Goal: Task Accomplishment & Management: Manage account settings

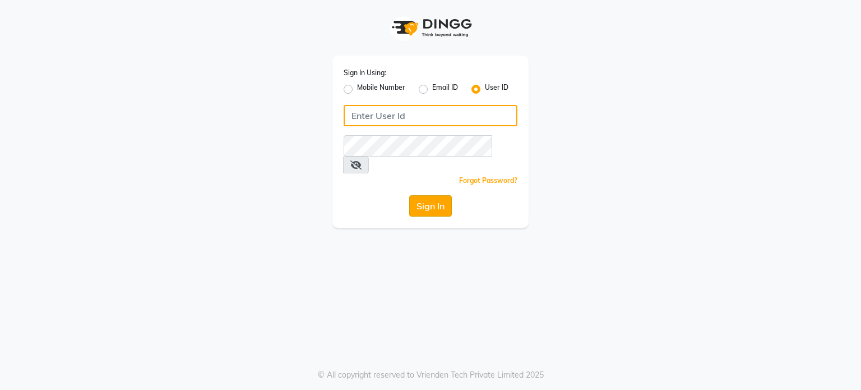
type input "aanluxurymakeoverstudio"
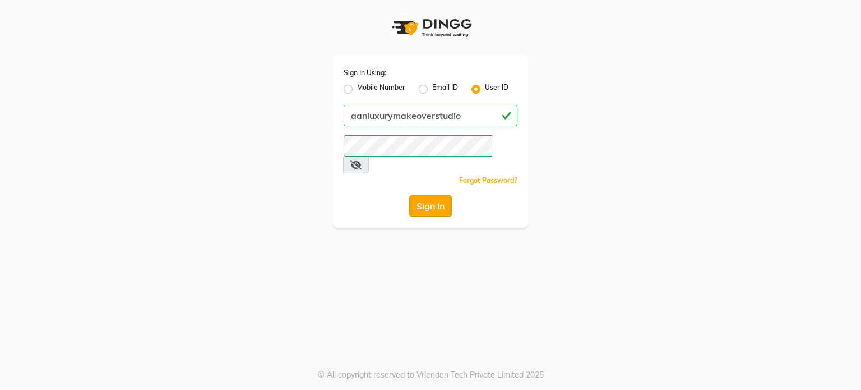
click at [439, 195] on button "Sign In" at bounding box center [430, 205] width 43 height 21
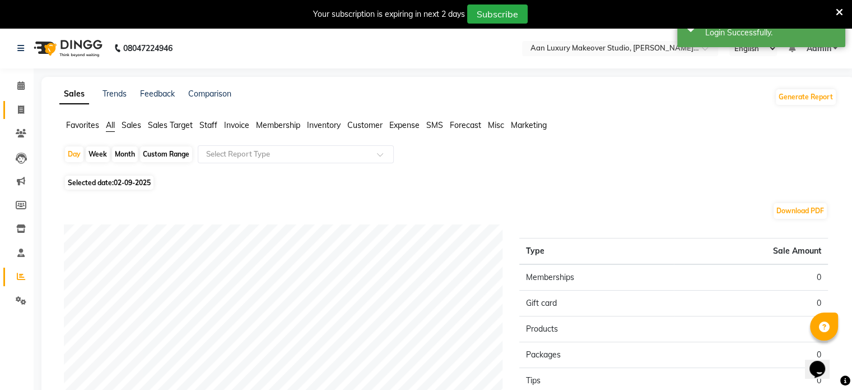
click at [26, 103] on link "Invoice" at bounding box center [16, 110] width 27 height 18
select select "6892"
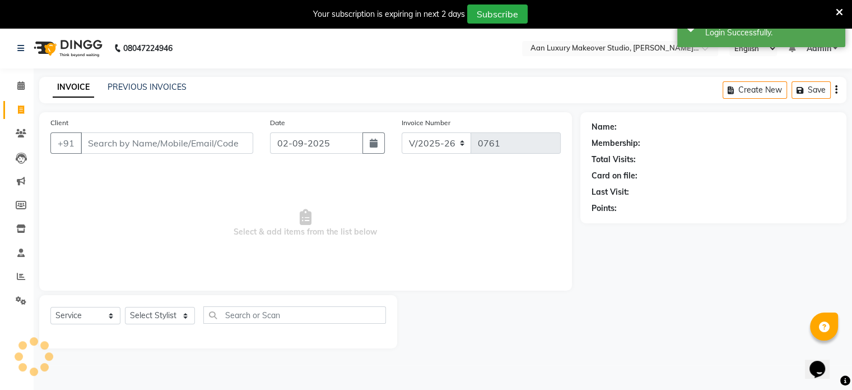
scroll to position [28, 0]
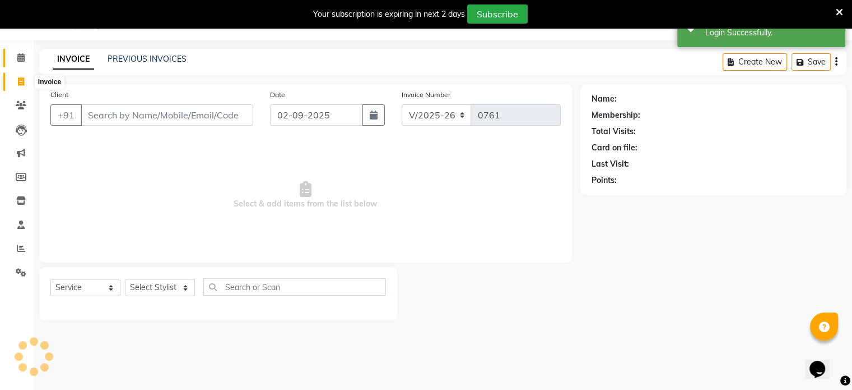
select select "product"
select select "54563"
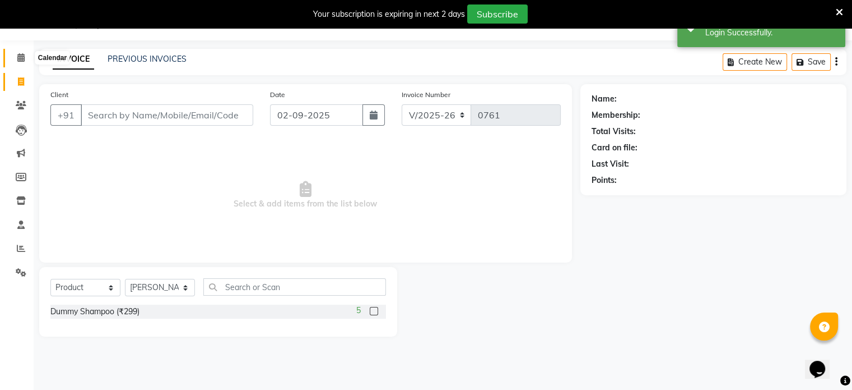
click at [24, 58] on icon at bounding box center [20, 57] width 7 height 8
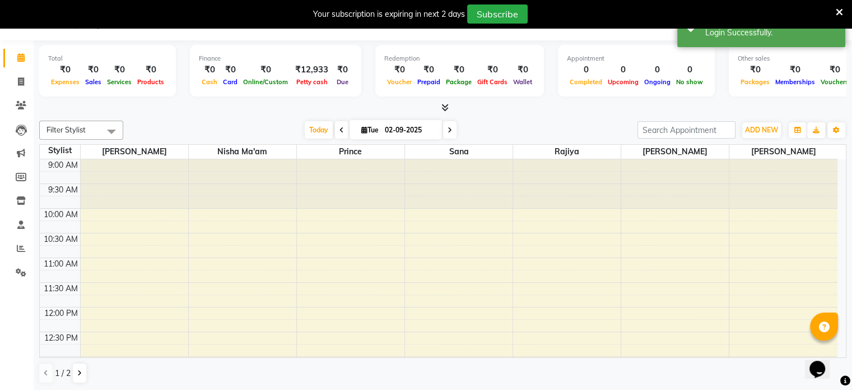
click at [447, 110] on icon at bounding box center [445, 107] width 7 height 8
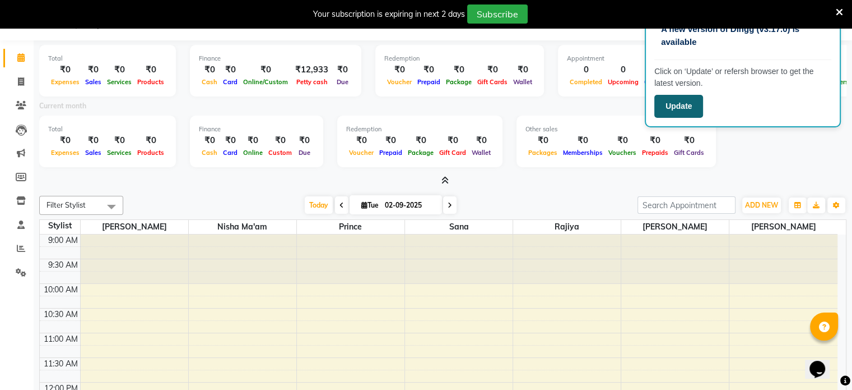
click at [684, 105] on button "Update" at bounding box center [679, 106] width 49 height 23
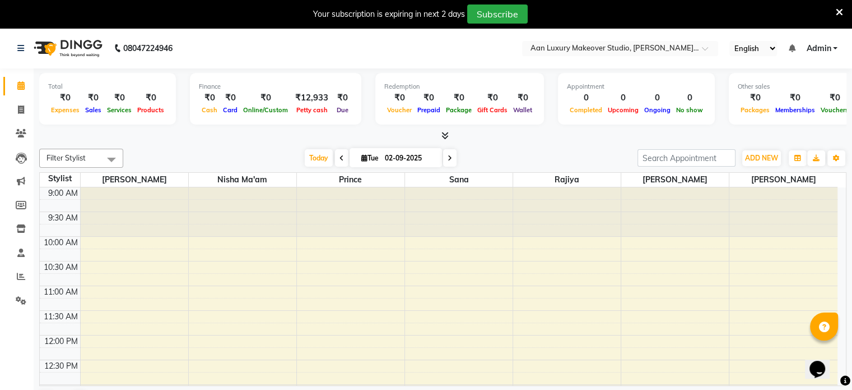
click at [444, 141] on span at bounding box center [443, 136] width 12 height 12
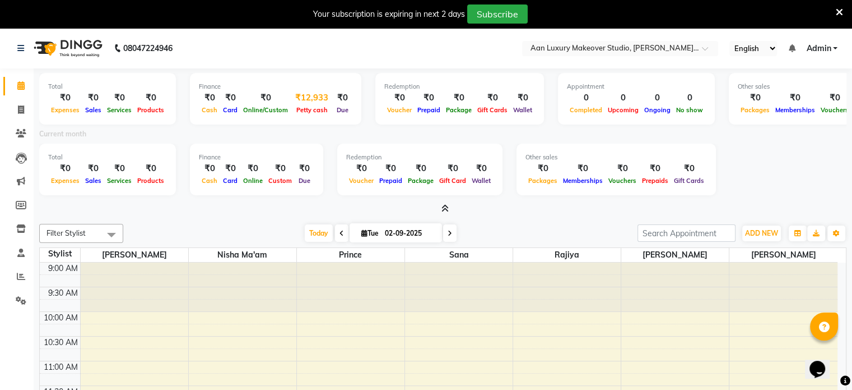
click at [316, 114] on span "Petty cash" at bounding box center [312, 110] width 37 height 8
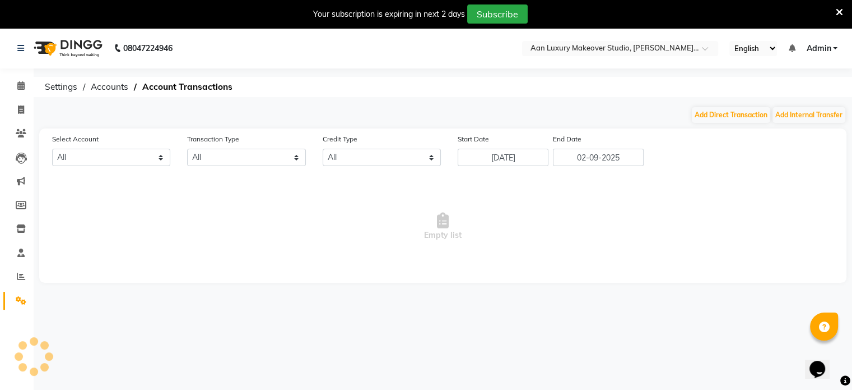
select select "5954"
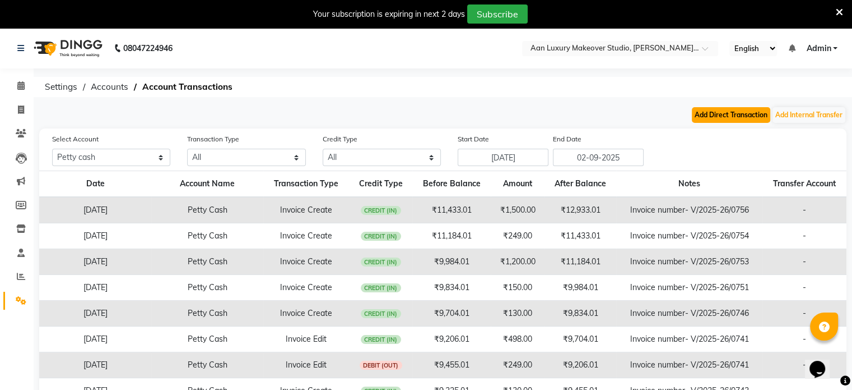
click at [699, 122] on button "Add Direct Transaction" at bounding box center [731, 115] width 78 height 16
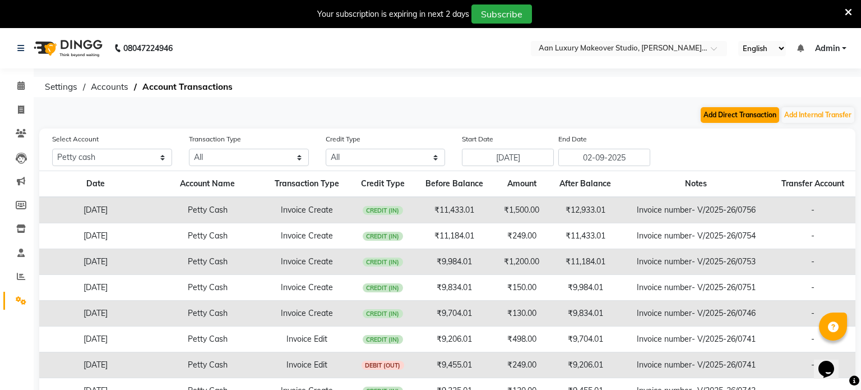
select select "direct"
select select "5954"
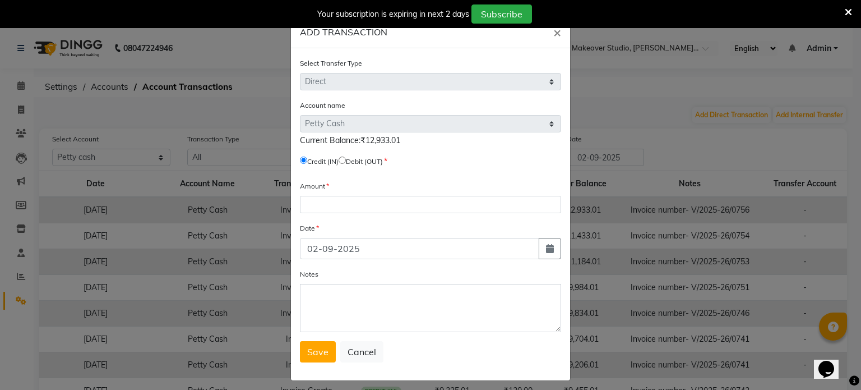
click at [345, 159] on input "radio" at bounding box center [342, 159] width 7 height 7
radio input "true"
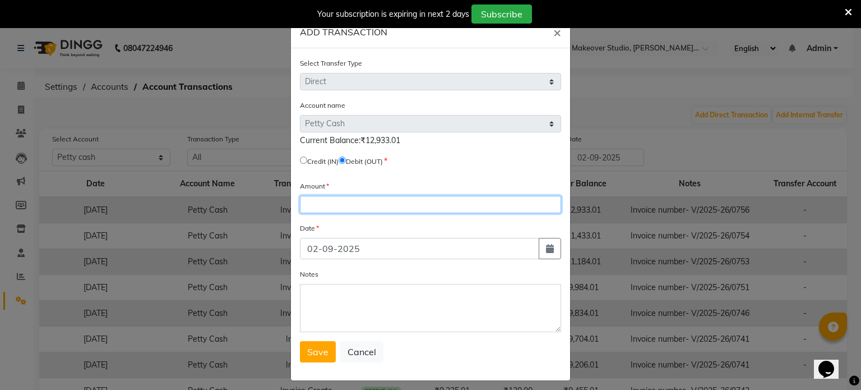
click at [332, 211] on input "number" at bounding box center [430, 204] width 261 height 17
type input "7625"
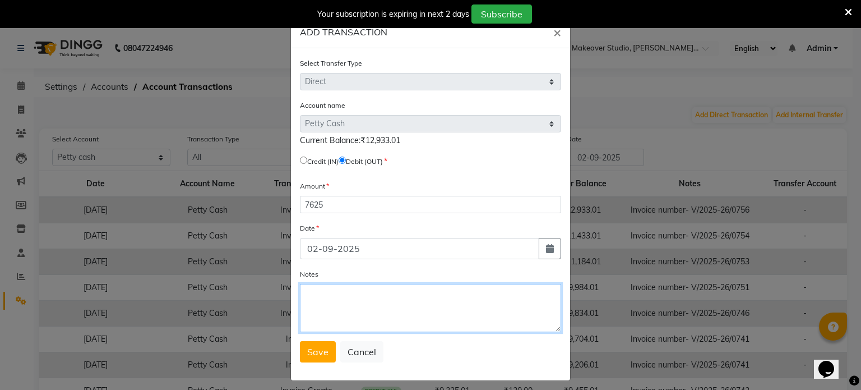
click at [330, 297] on textarea "Notes" at bounding box center [430, 308] width 261 height 48
click at [322, 301] on textarea "Notes" at bounding box center [430, 308] width 261 height 48
type textarea "August month adva"
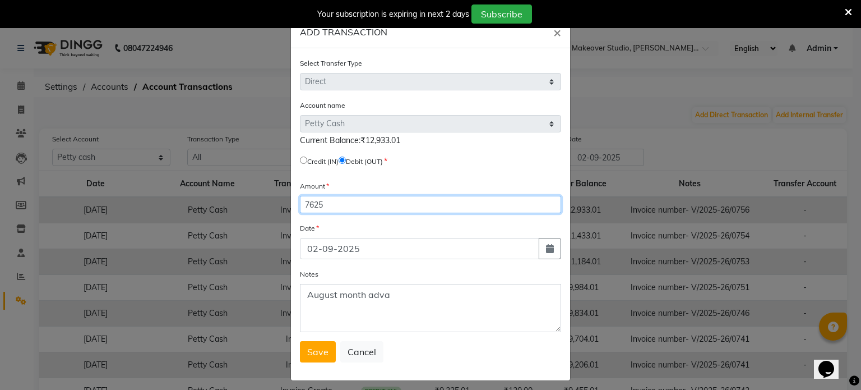
click at [309, 212] on input "7625" at bounding box center [430, 204] width 261 height 17
click at [323, 213] on input "5725" at bounding box center [430, 204] width 261 height 17
type input "5"
type input "5710"
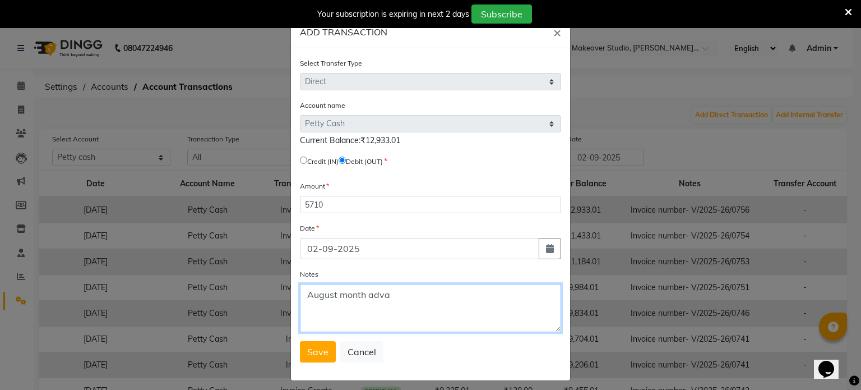
click at [390, 302] on textarea "August month adva" at bounding box center [430, 308] width 261 height 48
type textarea "August month staff advance & tips Amount out by Saif 5710"
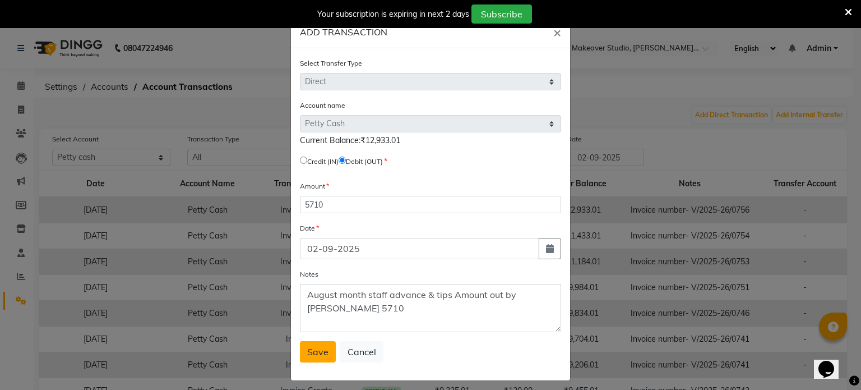
click at [317, 348] on button "Save" at bounding box center [318, 351] width 36 height 21
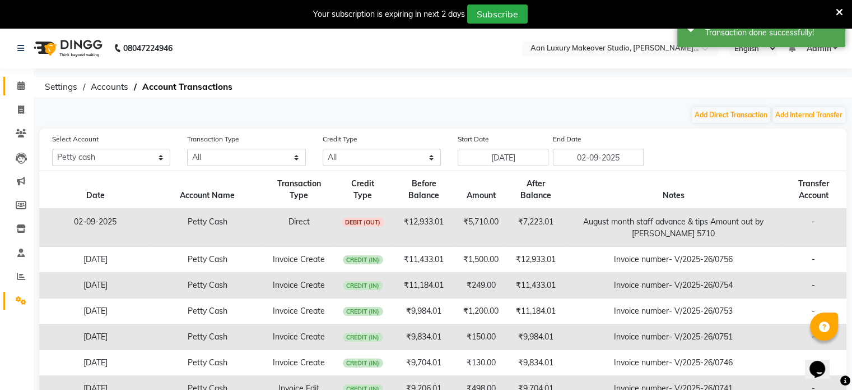
click at [18, 92] on link "Calendar" at bounding box center [16, 86] width 27 height 18
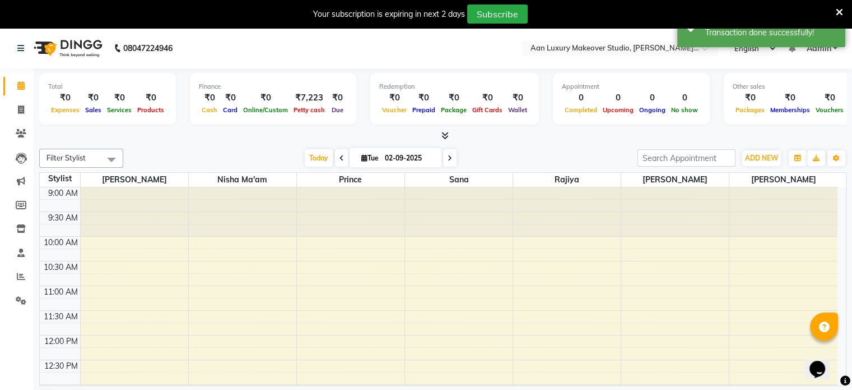
click at [445, 132] on icon at bounding box center [445, 135] width 7 height 8
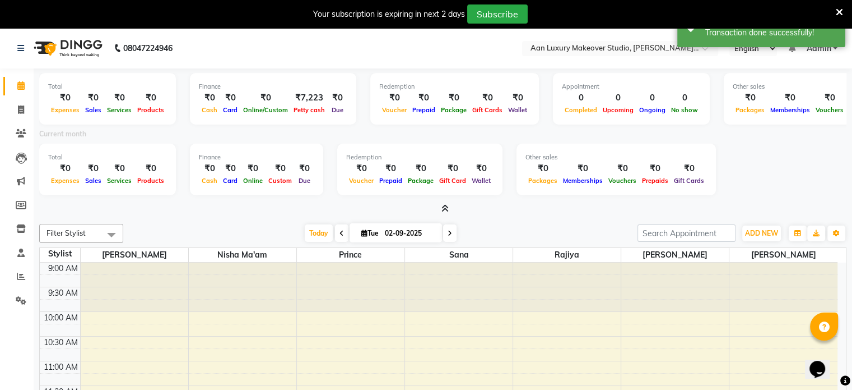
click at [443, 209] on icon at bounding box center [445, 208] width 7 height 8
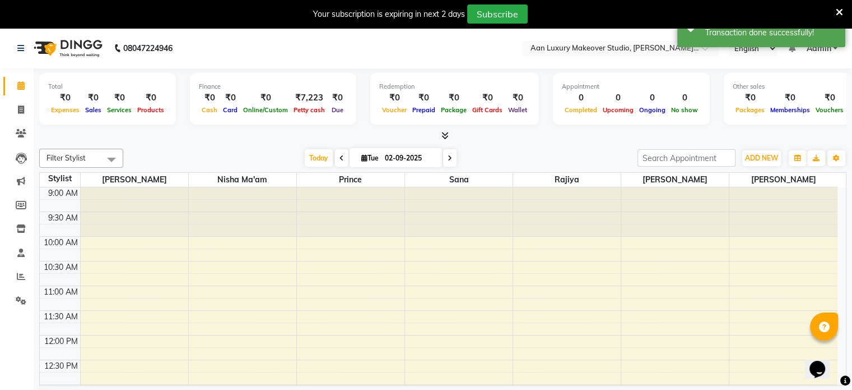
click at [442, 136] on icon at bounding box center [445, 135] width 7 height 8
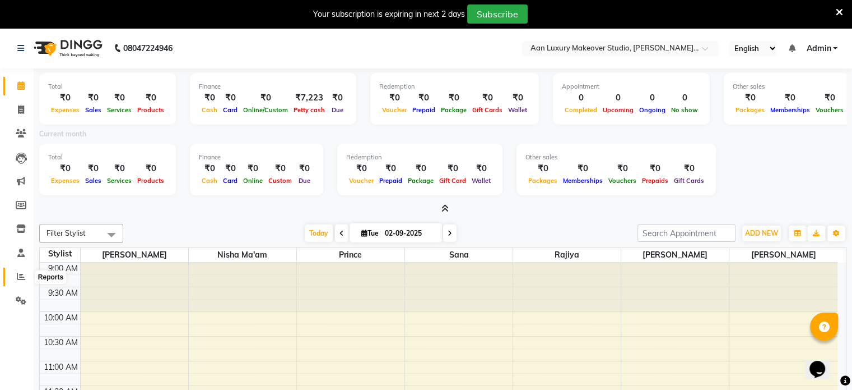
click at [21, 273] on icon at bounding box center [21, 276] width 8 height 8
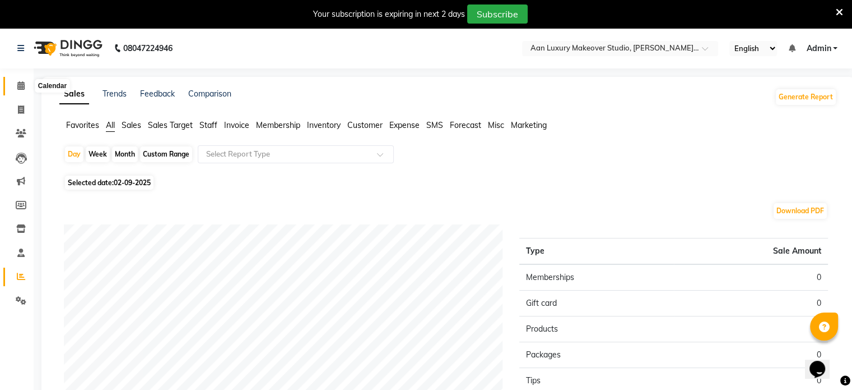
click at [21, 87] on icon at bounding box center [20, 85] width 7 height 8
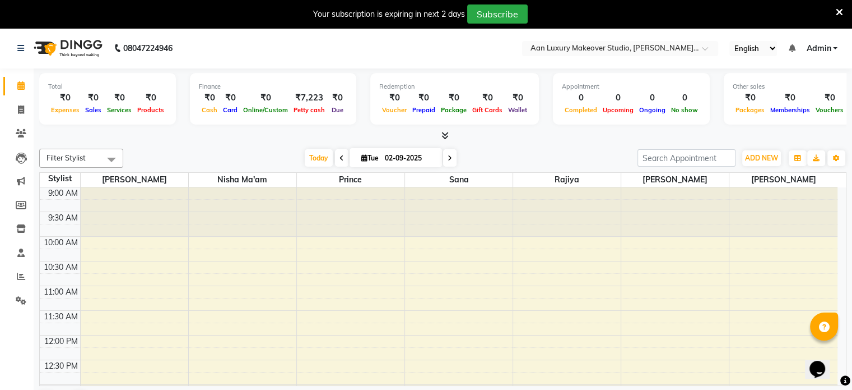
click at [450, 141] on div "Total ₹0 Expenses ₹0 Sales ₹0 Services ₹0 Products Finance ₹0 Cash ₹0 Card ₹0 O…" at bounding box center [443, 243] width 819 height 350
click at [446, 136] on icon at bounding box center [445, 135] width 7 height 8
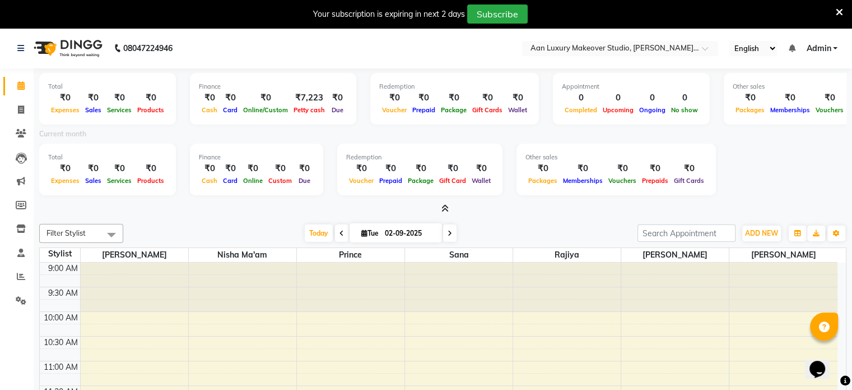
click at [337, 237] on span at bounding box center [341, 232] width 13 height 17
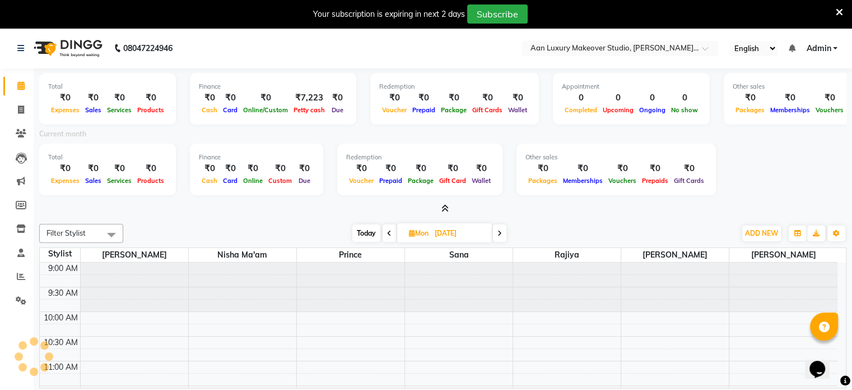
scroll to position [294, 0]
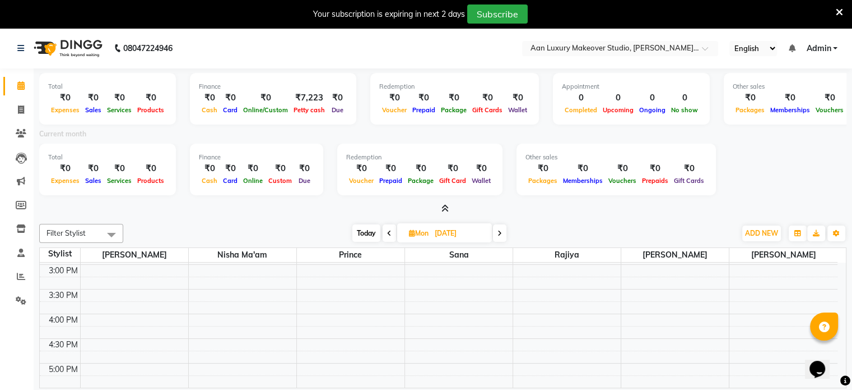
click at [384, 232] on span at bounding box center [389, 232] width 13 height 17
type input "31-08-2025"
click at [27, 276] on span at bounding box center [21, 276] width 20 height 13
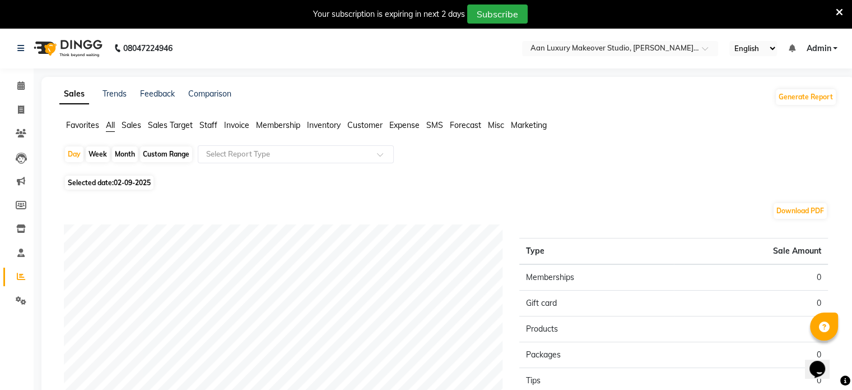
click at [115, 155] on div "Month" at bounding box center [125, 154] width 26 height 16
select select "9"
select select "2025"
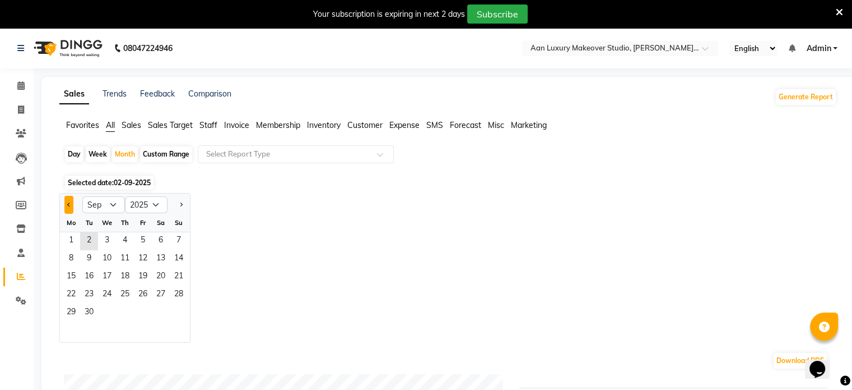
click at [69, 207] on button "Previous month" at bounding box center [68, 205] width 9 height 18
select select "8"
click at [143, 233] on span "1" at bounding box center [143, 241] width 18 height 18
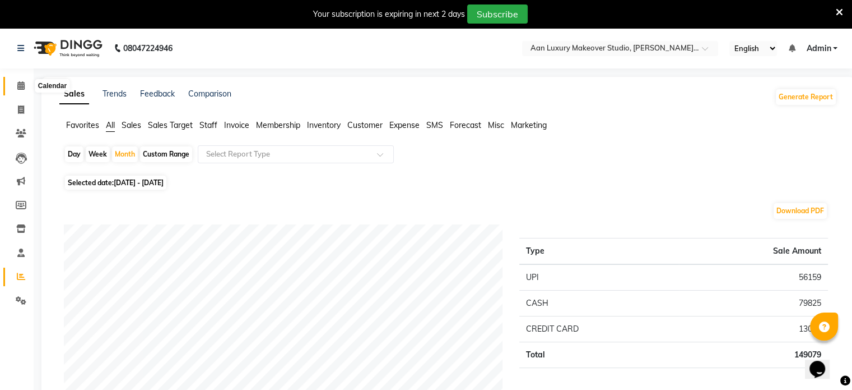
click at [26, 83] on span at bounding box center [21, 86] width 20 height 13
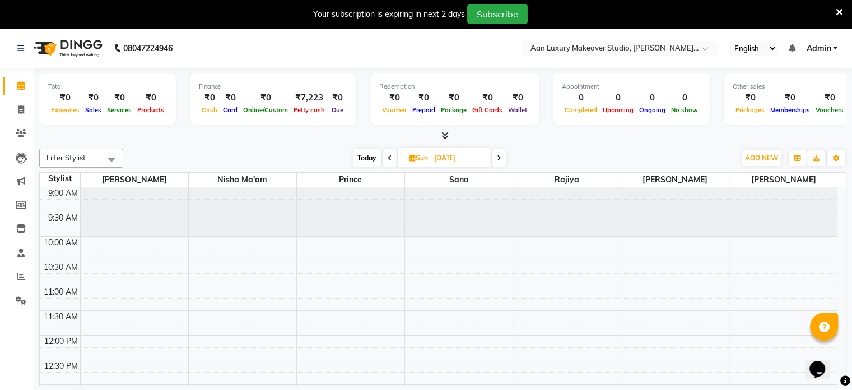
click at [447, 136] on icon at bounding box center [445, 135] width 7 height 8
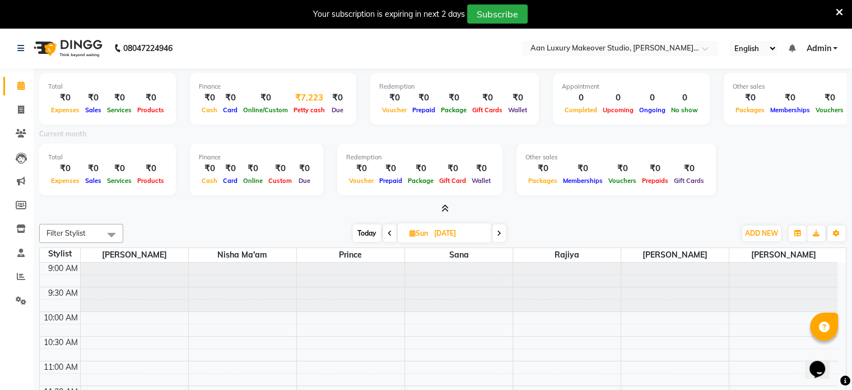
click at [298, 109] on span "Petty cash" at bounding box center [309, 110] width 37 height 8
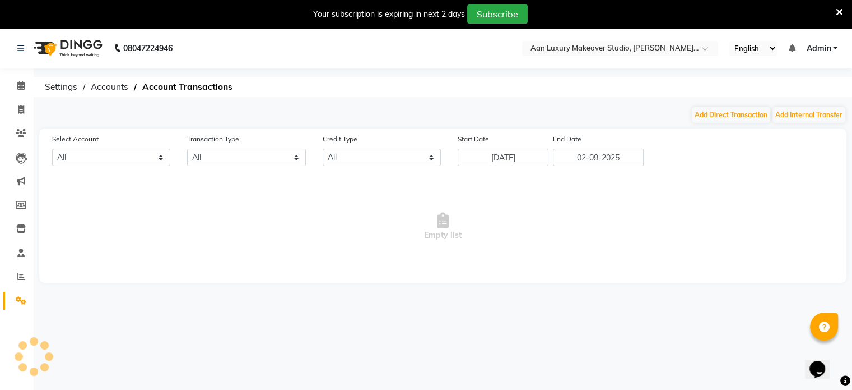
select select "5954"
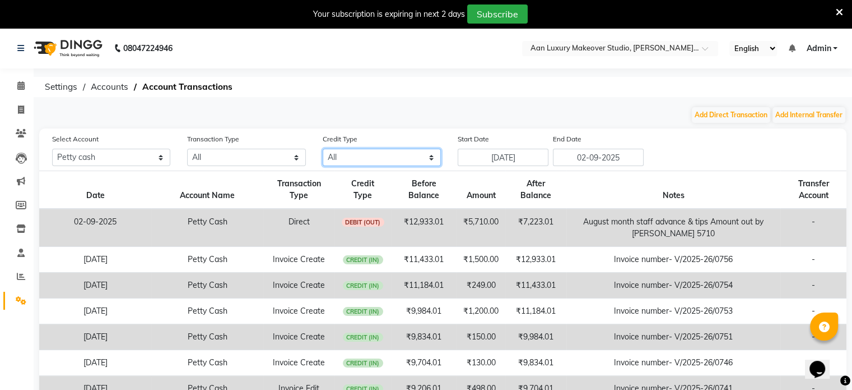
click at [387, 155] on select "All Credit (IN) Debit (OUT)" at bounding box center [382, 157] width 118 height 17
select select "DEBIT"
click at [323, 149] on select "All Credit (IN) Debit (OUT)" at bounding box center [382, 157] width 118 height 17
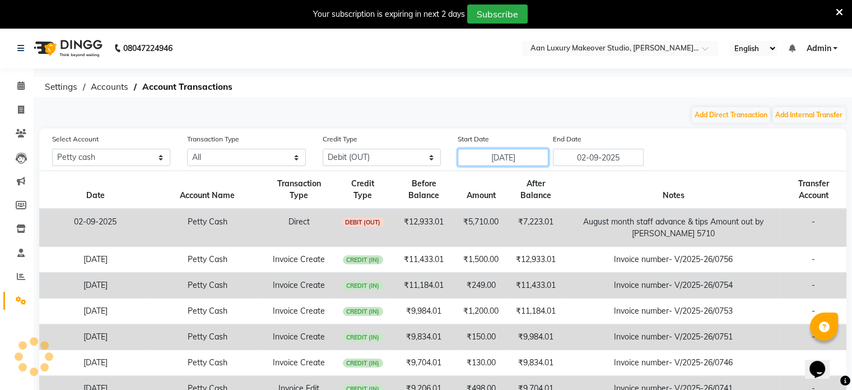
click at [474, 161] on input "26-08-2025" at bounding box center [503, 157] width 91 height 17
select select "8"
select select "2025"
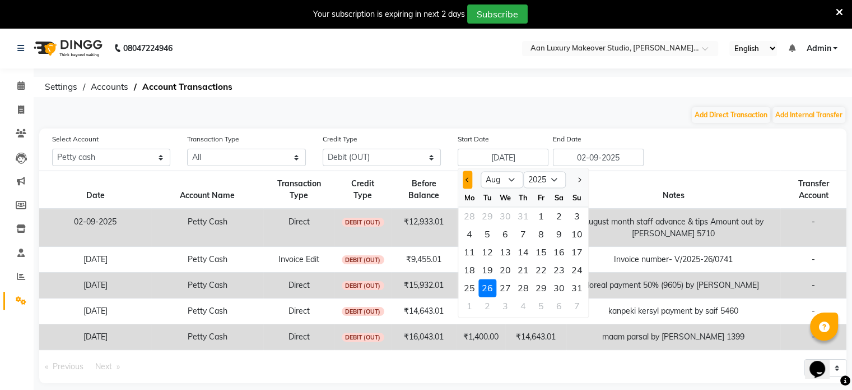
click at [470, 180] on button "Previous month" at bounding box center [468, 179] width 10 height 18
click at [574, 177] on button "Next month" at bounding box center [579, 179] width 10 height 18
select select "8"
click at [543, 211] on div "1" at bounding box center [541, 216] width 18 height 18
type input "01-08-2025"
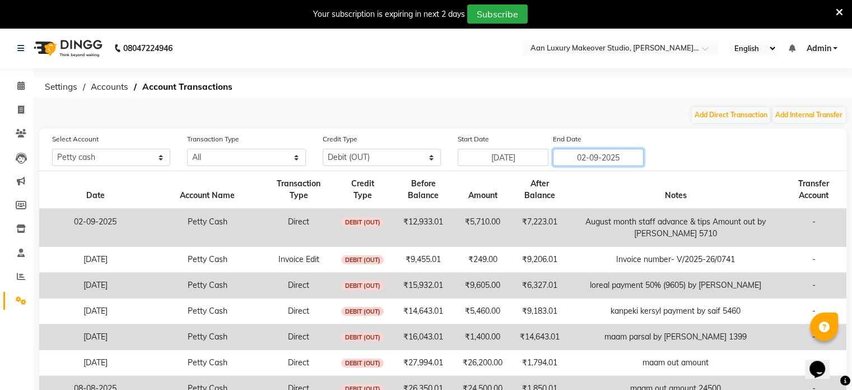
click at [596, 159] on input "02-09-2025" at bounding box center [598, 157] width 91 height 17
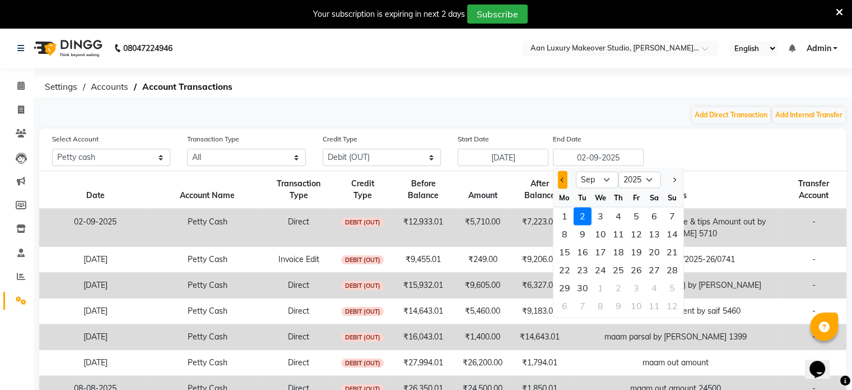
click at [561, 180] on span "Previous month" at bounding box center [563, 179] width 4 height 4
select select "8"
click at [677, 284] on div "31" at bounding box center [673, 288] width 18 height 18
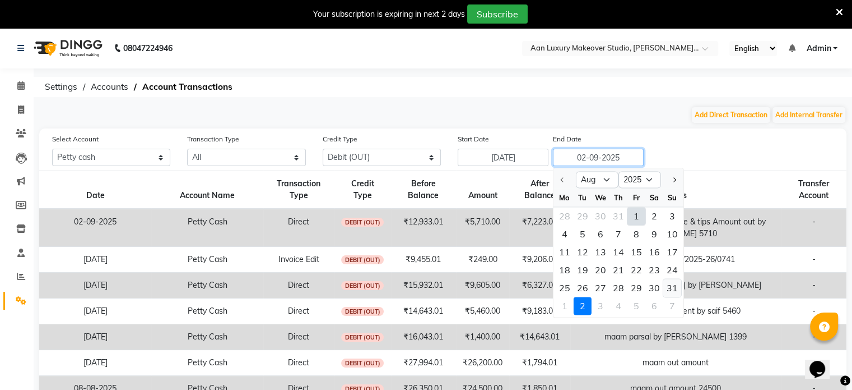
type input "31-08-2025"
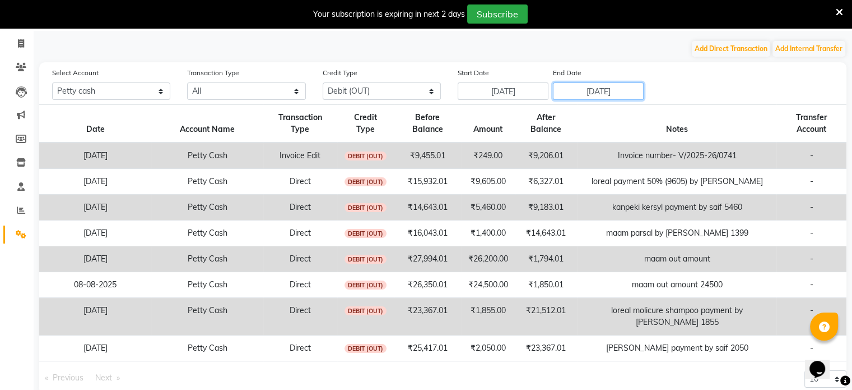
scroll to position [87, 0]
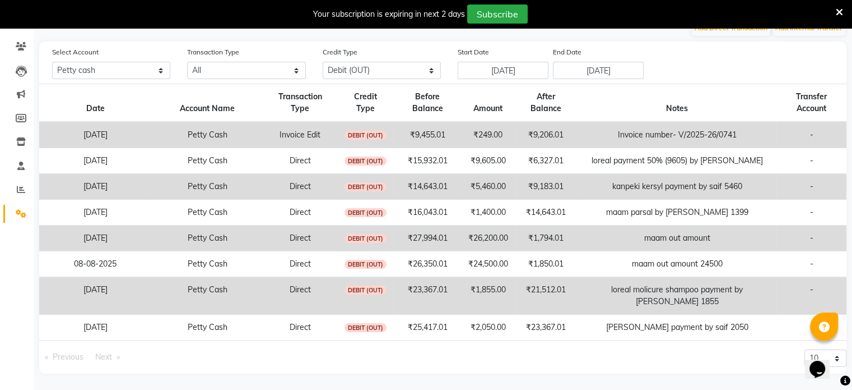
click at [106, 356] on span "Next page" at bounding box center [103, 356] width 17 height 10
